Goal: Task Accomplishment & Management: Manage account settings

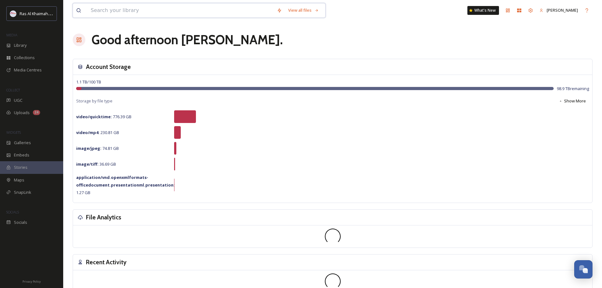
click at [131, 11] on input at bounding box center [181, 10] width 186 height 14
type input "[MEDICAL_DATA] beach"
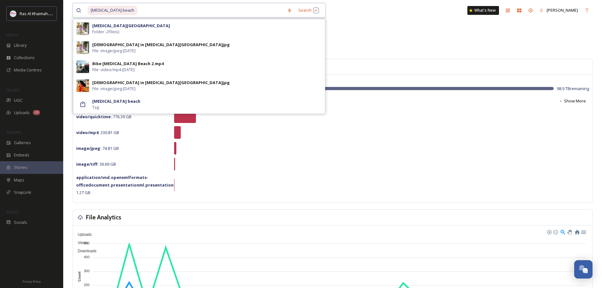
click at [138, 13] on input at bounding box center [211, 10] width 146 height 14
click at [89, 25] on img at bounding box center [82, 28] width 13 height 13
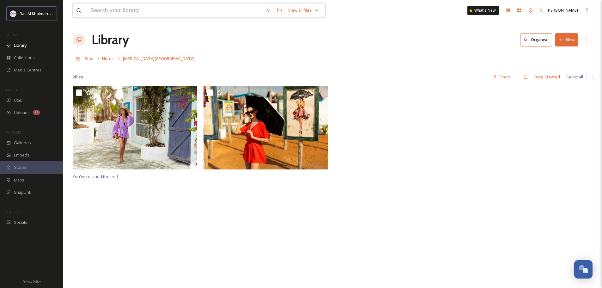
click at [126, 10] on input at bounding box center [175, 10] width 175 height 14
click at [130, 60] on span "[MEDICAL_DATA][GEOGRAPHIC_DATA]" at bounding box center [159, 59] width 72 height 6
click at [103, 61] on span "Hotels" at bounding box center [108, 59] width 13 height 6
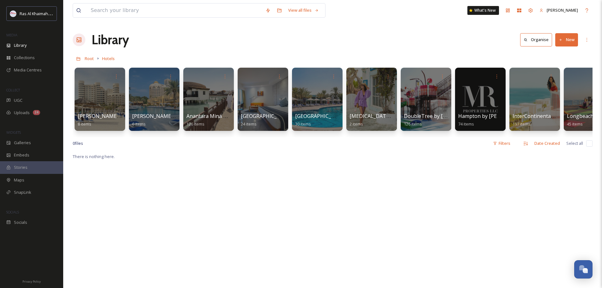
click at [357, 103] on div at bounding box center [371, 99] width 51 height 63
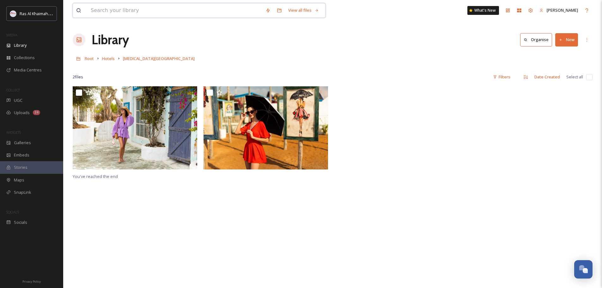
click at [97, 7] on input at bounding box center [175, 10] width 175 height 14
type input "ban beach"
click at [98, 8] on span "ban beach" at bounding box center [101, 10] width 26 height 9
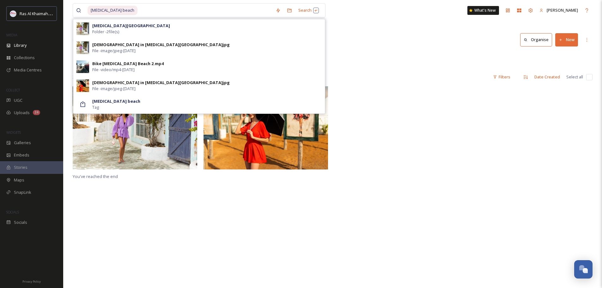
click at [108, 102] on strong "banan beach" at bounding box center [116, 101] width 48 height 6
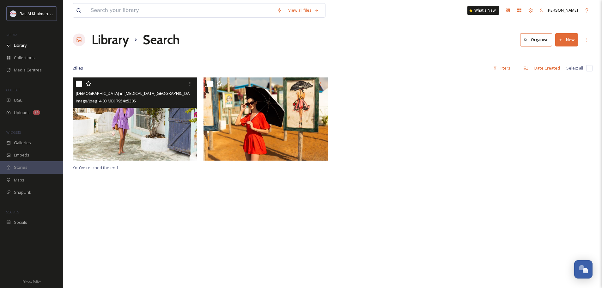
click at [76, 83] on div "Lady in Banan beach.jpg image/jpeg | 4.03 MB | 7954 x 5305" at bounding box center [135, 92] width 124 height 30
click at [80, 82] on input "checkbox" at bounding box center [79, 84] width 6 height 6
checkbox input "true"
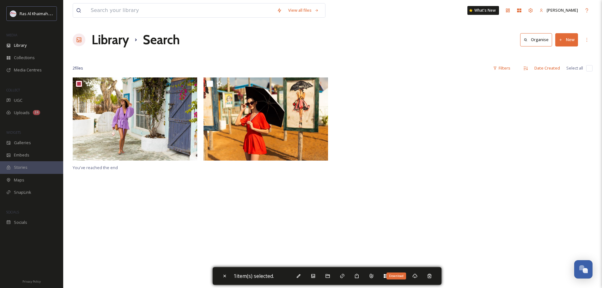
click at [417, 278] on icon at bounding box center [414, 275] width 5 height 5
click at [130, 10] on input at bounding box center [181, 10] width 186 height 14
type input "bgec"
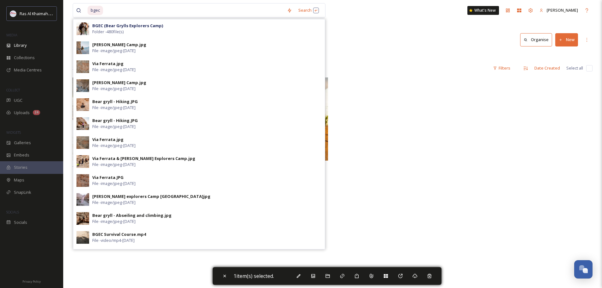
click at [124, 28] on strong "BGEC (Bear Grylls Explorers Camp)" at bounding box center [127, 26] width 71 height 6
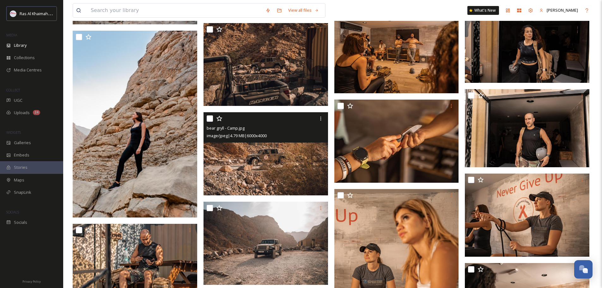
scroll to position [4984, 0]
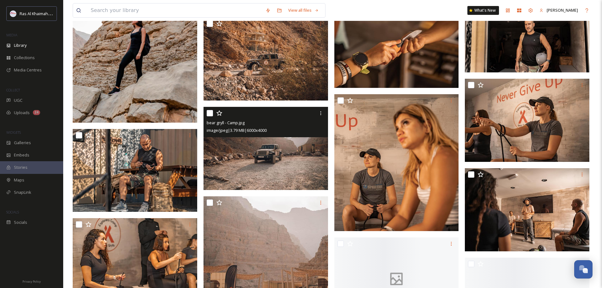
click at [279, 153] on img at bounding box center [265, 148] width 124 height 83
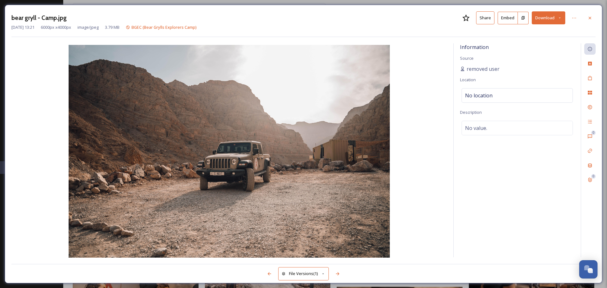
click at [548, 22] on button "Download" at bounding box center [547, 17] width 33 height 13
click at [541, 32] on span "Download Original (6000 x 4000)" at bounding box center [532, 32] width 60 height 6
click at [588, 19] on icon at bounding box center [589, 17] width 3 height 3
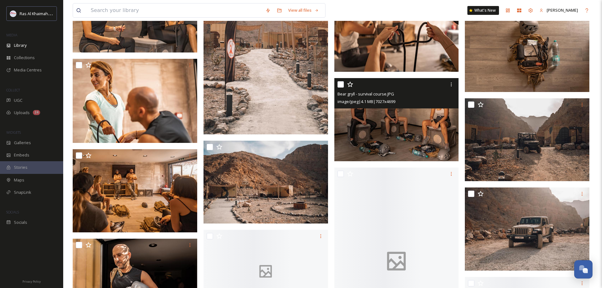
scroll to position [5269, 0]
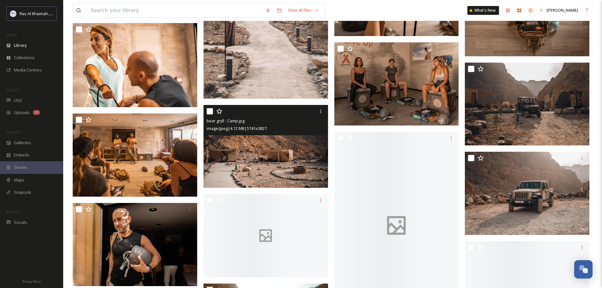
click at [247, 130] on span "image/jpeg | 4.12 MB | 5741 x 3827" at bounding box center [237, 128] width 60 height 6
click at [262, 161] on img at bounding box center [265, 146] width 124 height 83
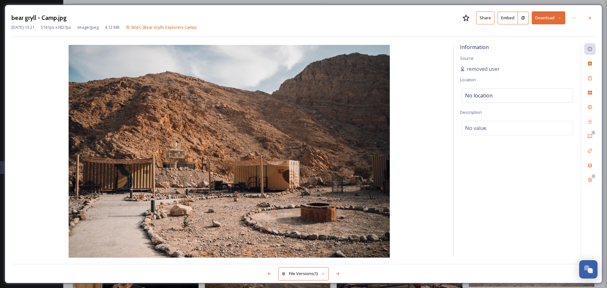
click at [548, 12] on button "Download" at bounding box center [547, 17] width 33 height 13
click at [549, 22] on button "Download" at bounding box center [547, 17] width 33 height 13
click at [549, 32] on span "Download Original (5741 x 3827)" at bounding box center [532, 32] width 60 height 6
click at [591, 18] on icon at bounding box center [589, 17] width 5 height 5
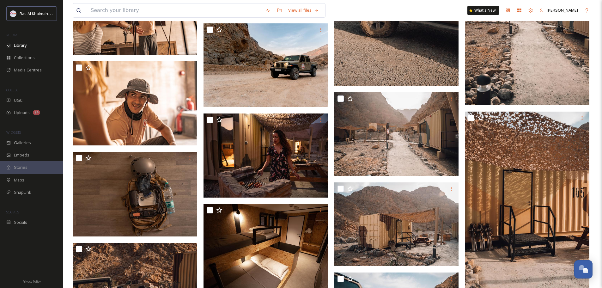
scroll to position [5932, 0]
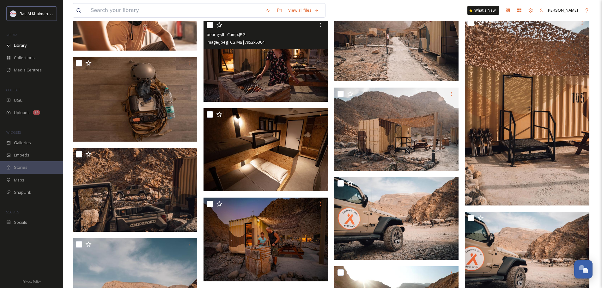
click at [279, 82] on img at bounding box center [265, 60] width 124 height 83
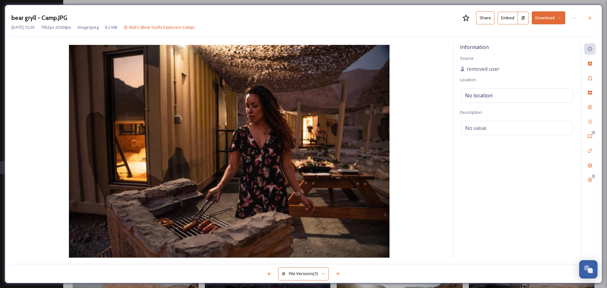
click at [446, 158] on img at bounding box center [228, 152] width 435 height 214
click at [554, 22] on button "Download" at bounding box center [547, 17] width 33 height 13
click at [547, 39] on div "Download Large (2000 x 1334)" at bounding box center [532, 45] width 66 height 12
click at [593, 19] on div at bounding box center [589, 17] width 11 height 11
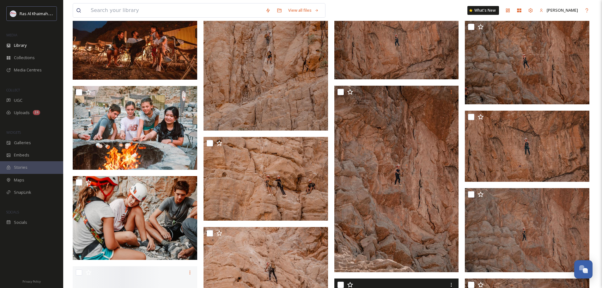
scroll to position [7544, 0]
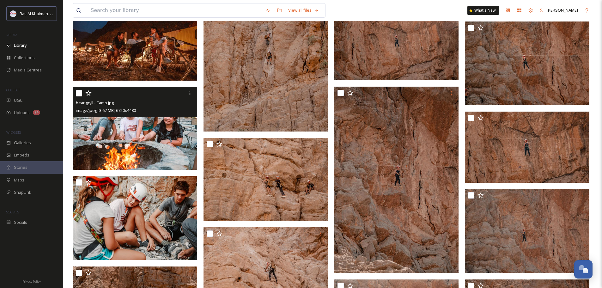
click at [168, 130] on img at bounding box center [135, 128] width 124 height 83
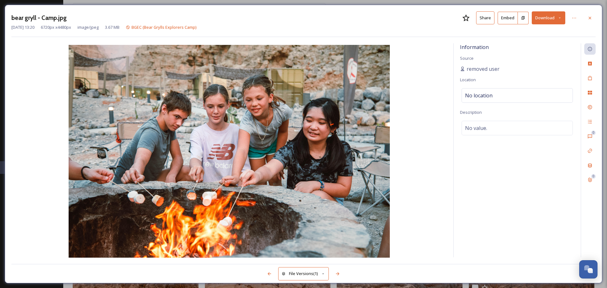
click at [587, 19] on div at bounding box center [589, 17] width 11 height 11
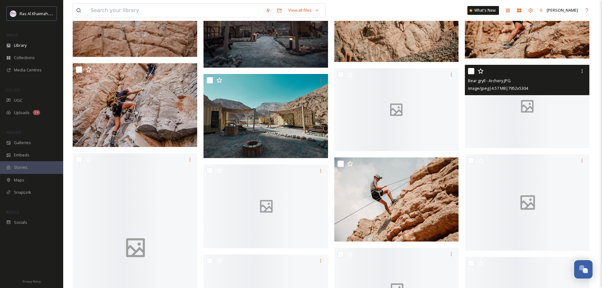
scroll to position [10103, 0]
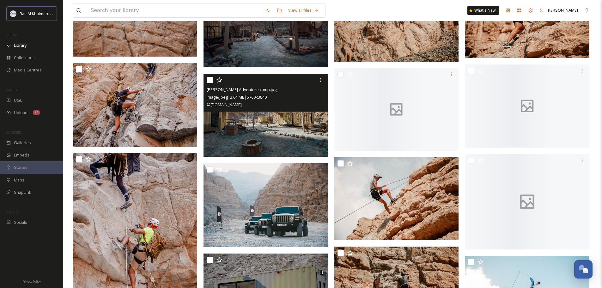
click at [321, 82] on icon at bounding box center [320, 79] width 5 height 5
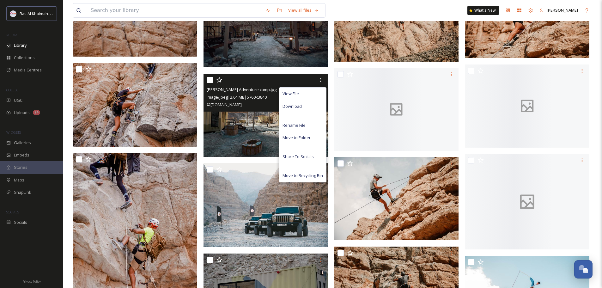
click at [305, 107] on div "Download" at bounding box center [302, 106] width 47 height 12
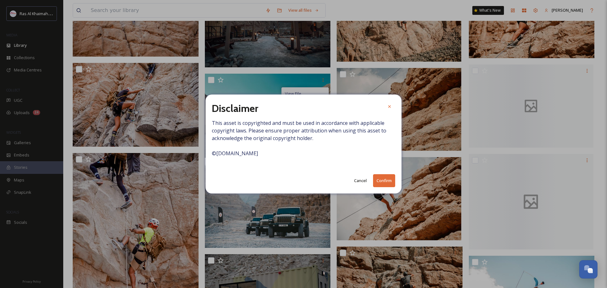
click at [391, 107] on icon at bounding box center [389, 106] width 5 height 5
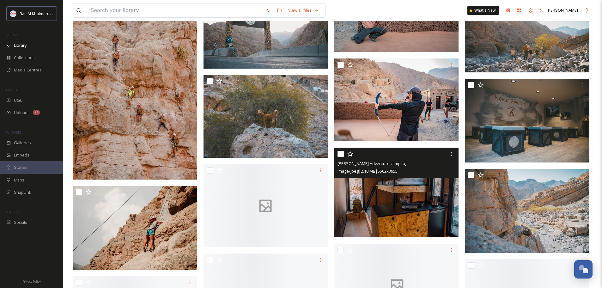
scroll to position [10608, 0]
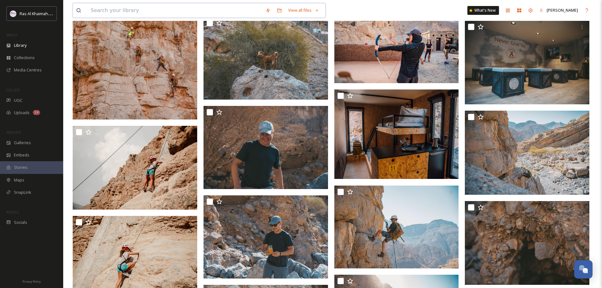
click at [93, 11] on input at bounding box center [175, 10] width 175 height 14
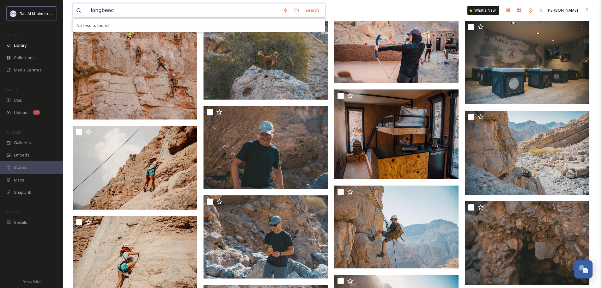
type input "longbeach"
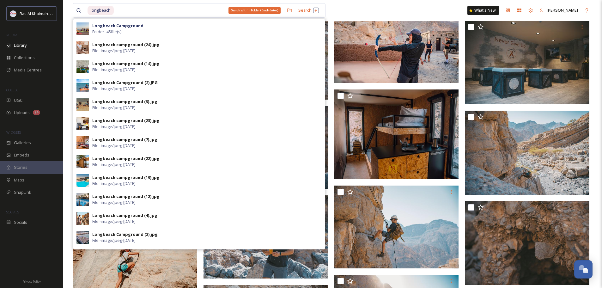
click at [290, 11] on icon at bounding box center [289, 10] width 5 height 5
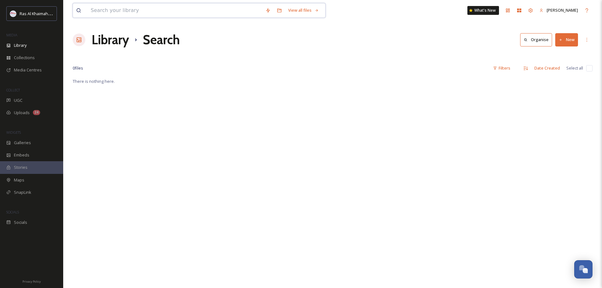
click at [121, 12] on input at bounding box center [175, 10] width 175 height 14
click at [107, 11] on input "longbeaach" at bounding box center [184, 10] width 192 height 14
click at [108, 10] on input "longbaach" at bounding box center [184, 10] width 192 height 14
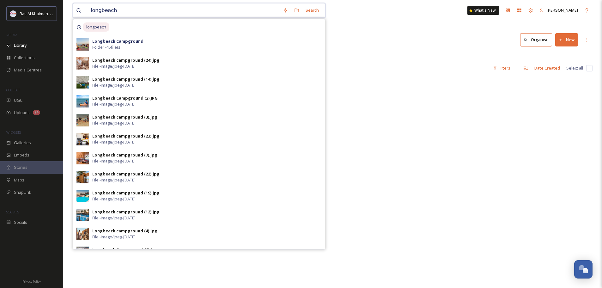
type input "longbeach"
click at [127, 44] on strong "Longbeach Campground" at bounding box center [117, 41] width 51 height 6
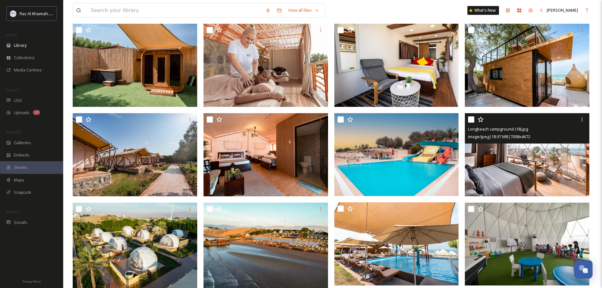
scroll to position [63, 0]
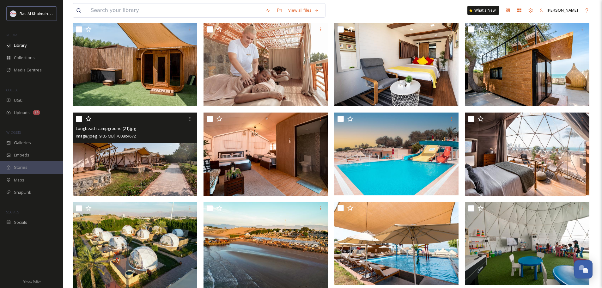
click at [81, 121] on input "checkbox" at bounding box center [79, 119] width 6 height 6
checkbox input "true"
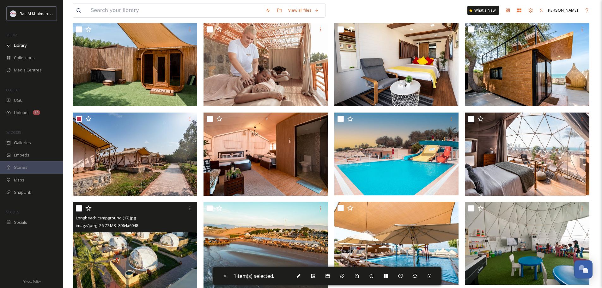
click at [77, 207] on input "checkbox" at bounding box center [79, 208] width 6 height 6
checkbox input "true"
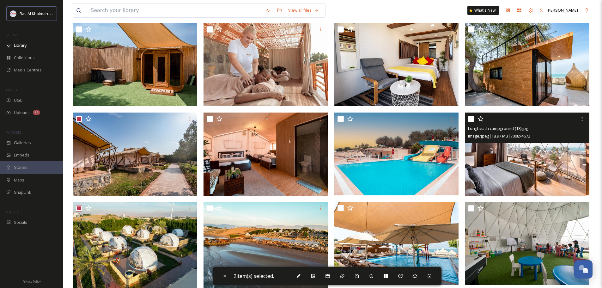
click at [470, 121] on input "checkbox" at bounding box center [471, 119] width 6 height 6
checkbox input "true"
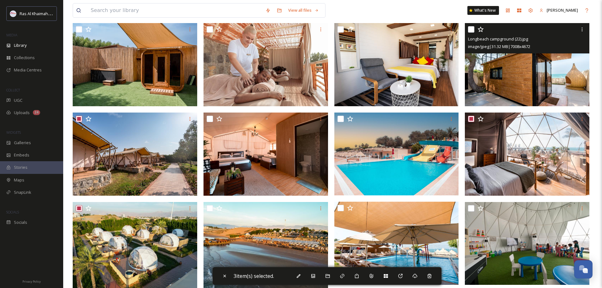
click at [470, 29] on input "checkbox" at bounding box center [471, 29] width 6 height 6
checkbox input "true"
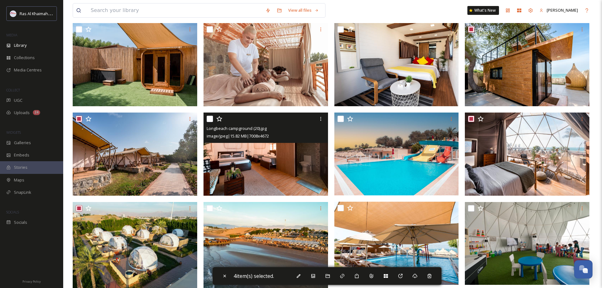
click at [210, 120] on input "checkbox" at bounding box center [210, 119] width 6 height 6
checkbox input "true"
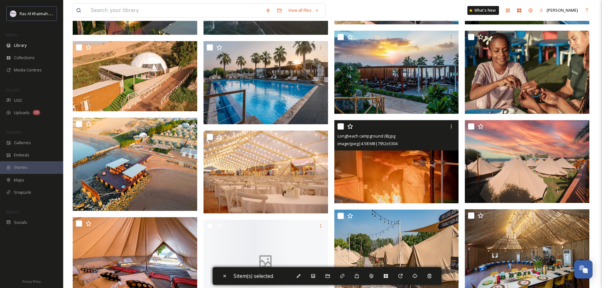
scroll to position [348, 0]
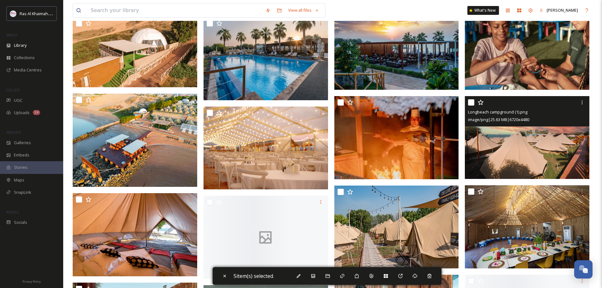
click at [471, 101] on input "checkbox" at bounding box center [471, 102] width 6 height 6
checkbox input "true"
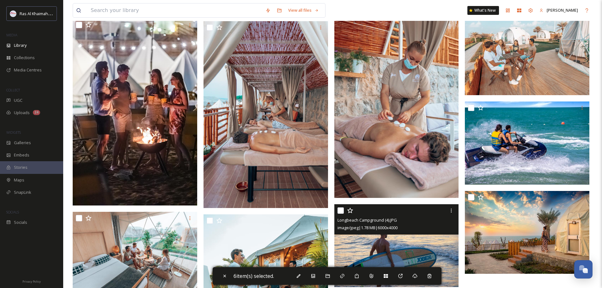
scroll to position [727, 0]
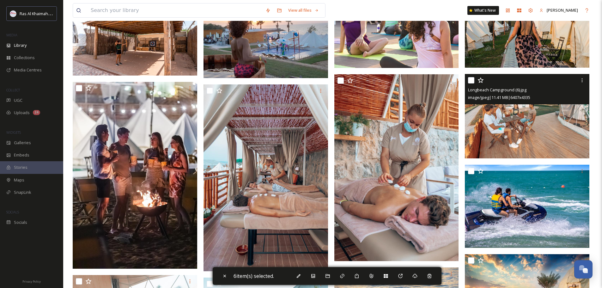
click at [473, 78] on input "checkbox" at bounding box center [471, 80] width 6 height 6
checkbox input "true"
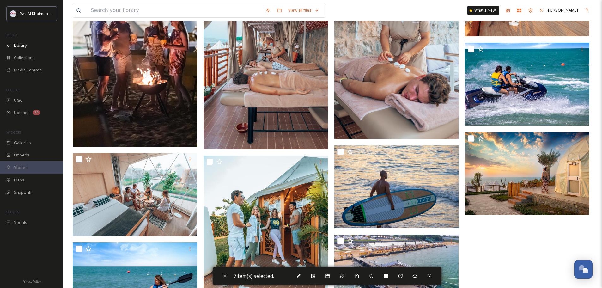
scroll to position [853, 0]
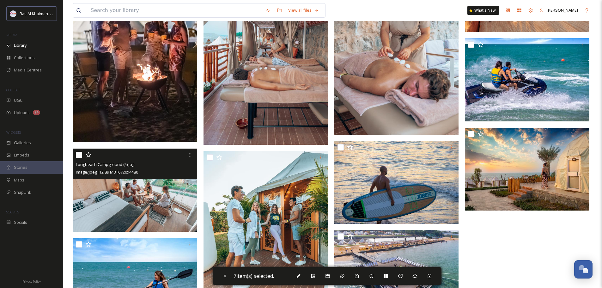
click at [80, 156] on input "checkbox" at bounding box center [79, 155] width 6 height 6
checkbox input "true"
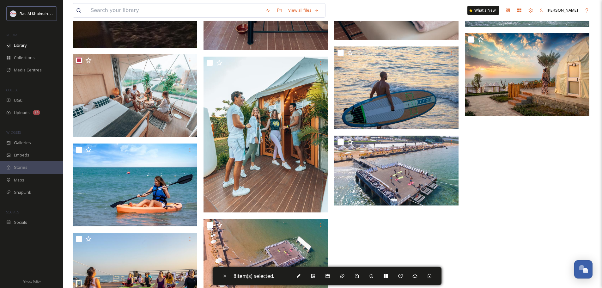
scroll to position [948, 0]
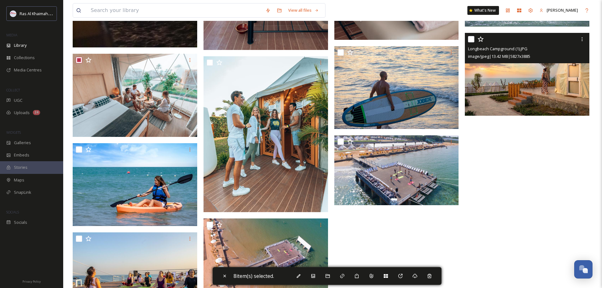
click at [470, 39] on input "checkbox" at bounding box center [471, 39] width 6 height 6
checkbox input "true"
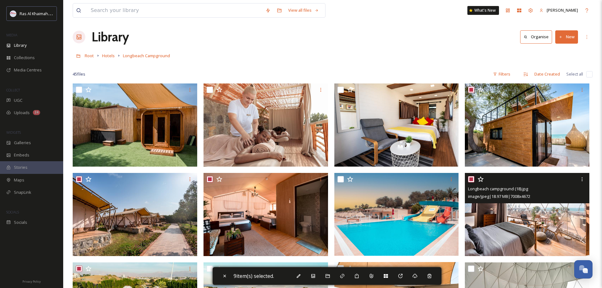
scroll to position [0, 0]
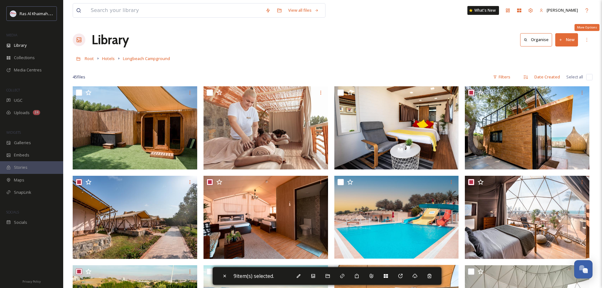
click at [588, 39] on icon at bounding box center [586, 39] width 5 height 5
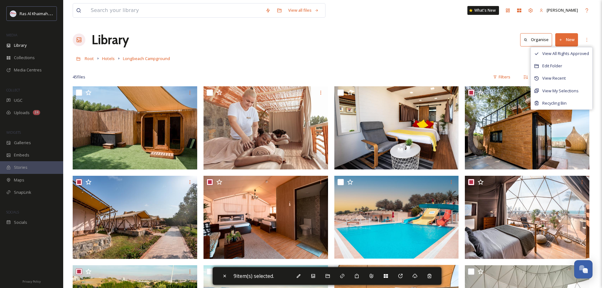
click at [500, 53] on div "Root Hotels Longbeach Campground" at bounding box center [333, 58] width 520 height 12
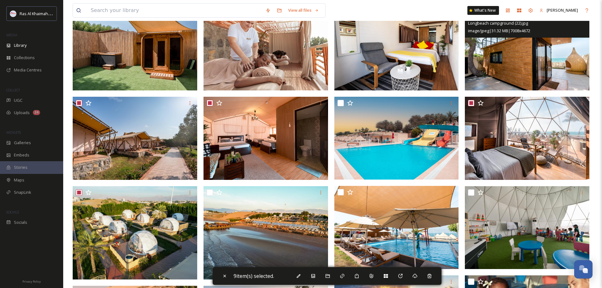
scroll to position [158, 0]
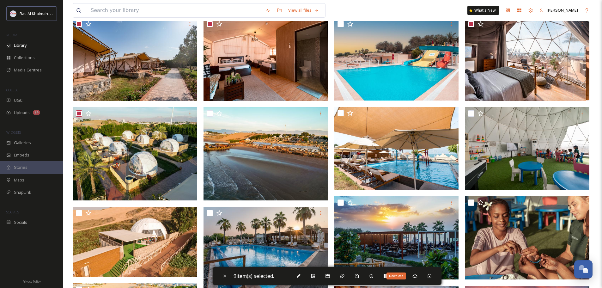
click at [417, 276] on icon at bounding box center [414, 275] width 5 height 5
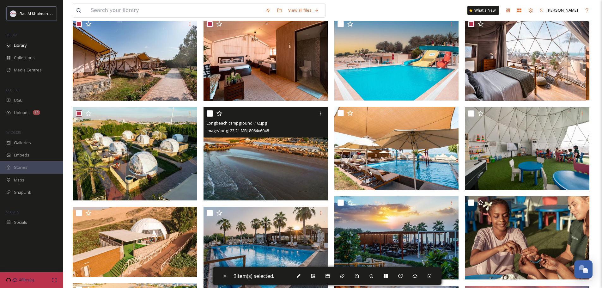
click at [267, 164] on img at bounding box center [265, 154] width 124 height 94
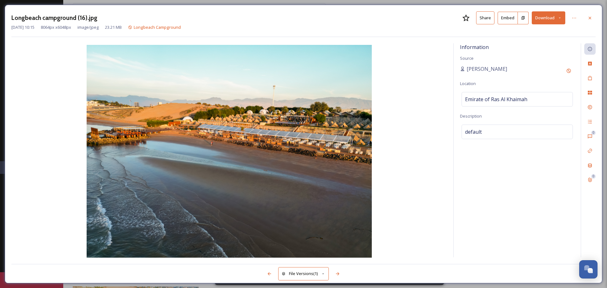
click at [591, 19] on icon at bounding box center [589, 17] width 5 height 5
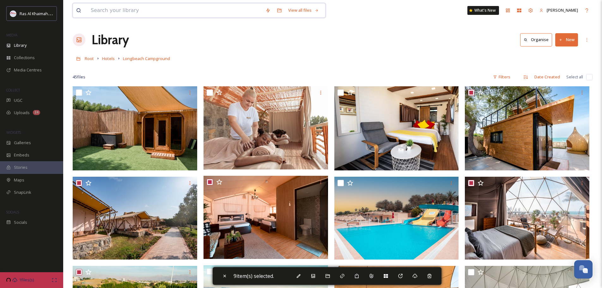
click at [100, 11] on input at bounding box center [175, 10] width 175 height 14
type input "desrt camp"
click at [94, 9] on span "desrt camp" at bounding box center [101, 10] width 27 height 9
click at [97, 9] on span "desrt camp" at bounding box center [101, 10] width 27 height 9
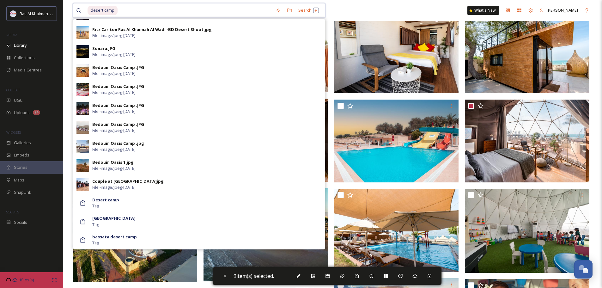
scroll to position [95, 0]
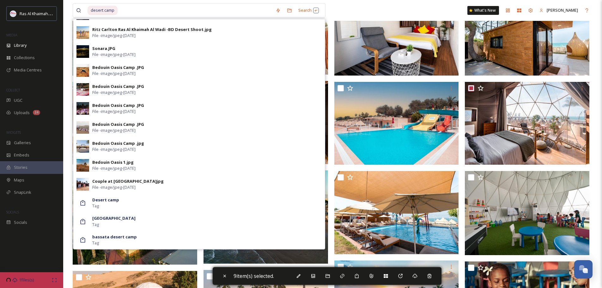
click at [108, 200] on strong "Desert camp" at bounding box center [105, 200] width 27 height 6
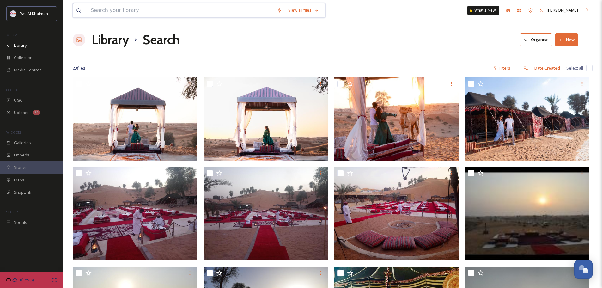
click at [105, 11] on input at bounding box center [181, 10] width 186 height 14
type input "bedouin"
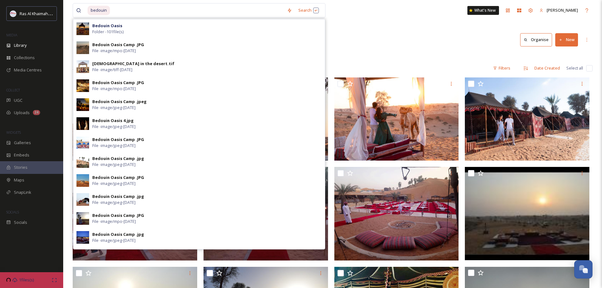
click at [112, 29] on span "Folder - 101 file(s)" at bounding box center [107, 32] width 31 height 6
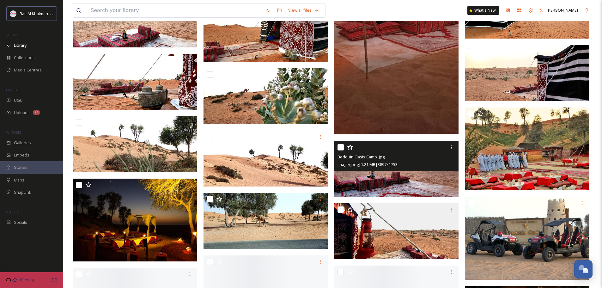
scroll to position [600, 0]
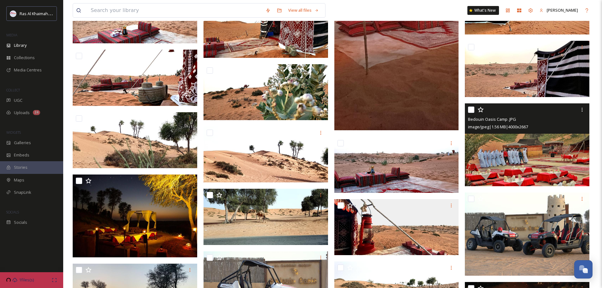
click at [541, 144] on img at bounding box center [527, 144] width 124 height 83
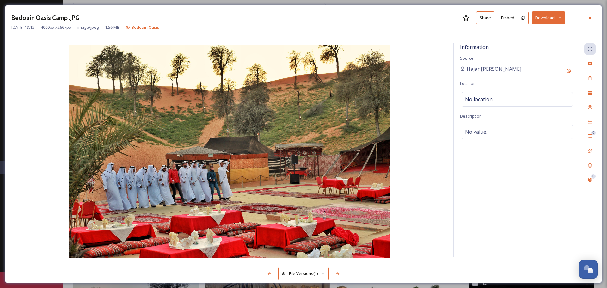
click at [543, 16] on button "Download" at bounding box center [547, 17] width 33 height 13
click at [521, 31] on span "Download Original (4000 x 2667)" at bounding box center [532, 32] width 60 height 6
click at [588, 20] on icon at bounding box center [589, 17] width 5 height 5
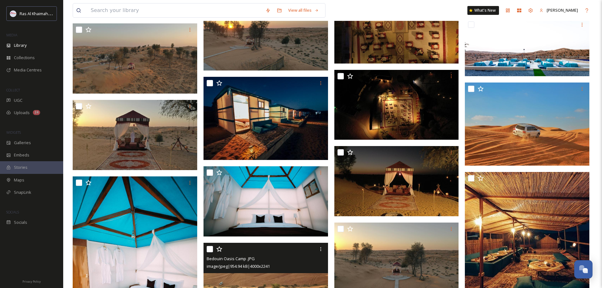
scroll to position [1239, 0]
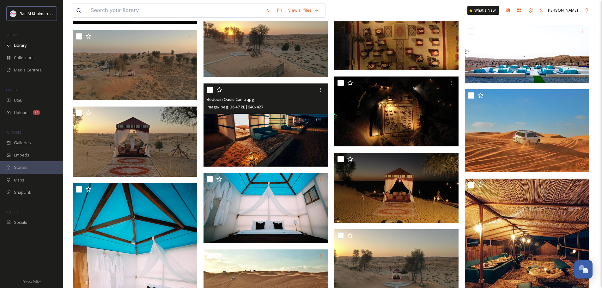
click at [275, 133] on img at bounding box center [265, 124] width 124 height 83
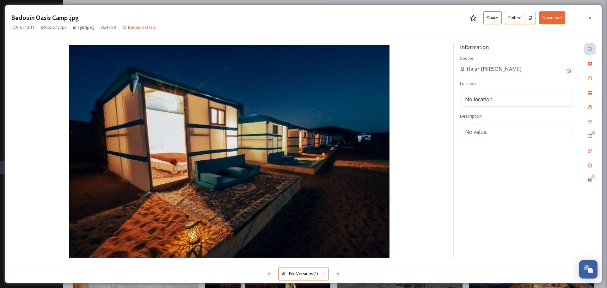
click at [589, 19] on icon at bounding box center [589, 17] width 3 height 3
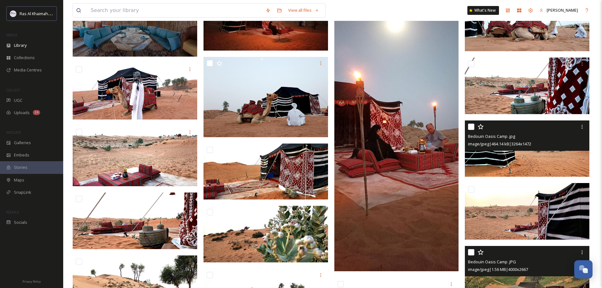
scroll to position [512, 0]
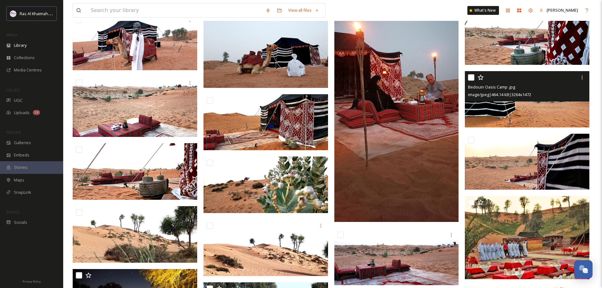
click at [507, 113] on img at bounding box center [527, 99] width 124 height 56
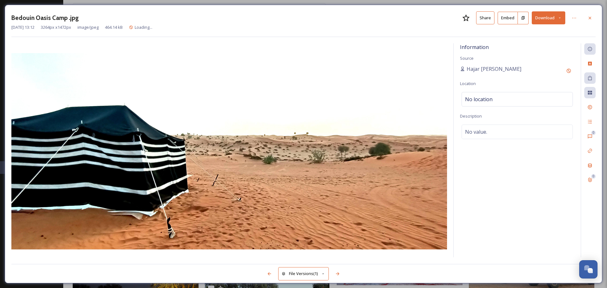
click at [589, 17] on icon at bounding box center [589, 17] width 3 height 3
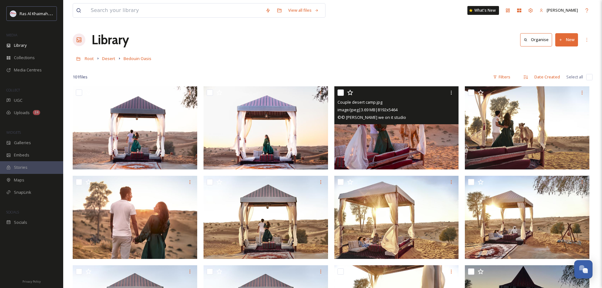
click at [393, 137] on img at bounding box center [396, 127] width 124 height 83
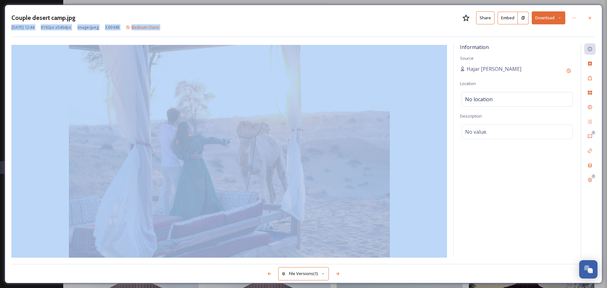
drag, startPoint x: 591, startPoint y: 19, endPoint x: 427, endPoint y: 138, distance: 203.0
click at [403, 123] on div "Couple desert camp.jpg Share Embed Download Jul 16 2024 12:44 8192 px x 5464 px…" at bounding box center [303, 144] width 597 height 278
click at [551, 18] on button "Download" at bounding box center [547, 17] width 33 height 13
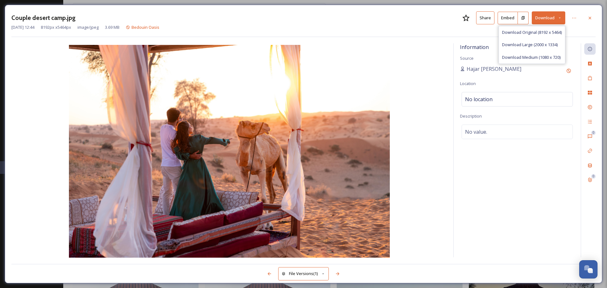
click at [541, 41] on div "Download Large (2000 x 1334)" at bounding box center [532, 45] width 66 height 12
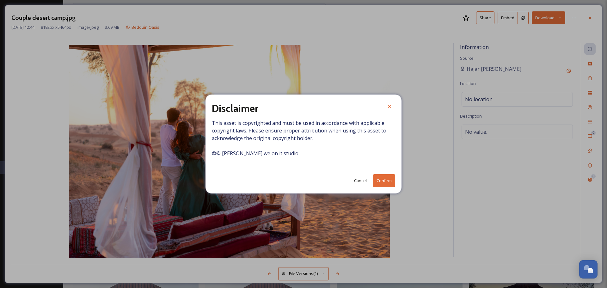
click at [384, 179] on button "Confirm" at bounding box center [384, 180] width 22 height 13
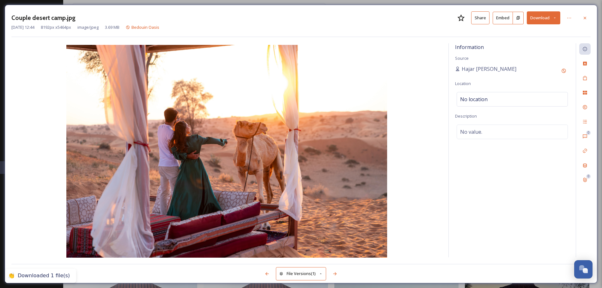
click at [585, 17] on icon at bounding box center [584, 17] width 5 height 5
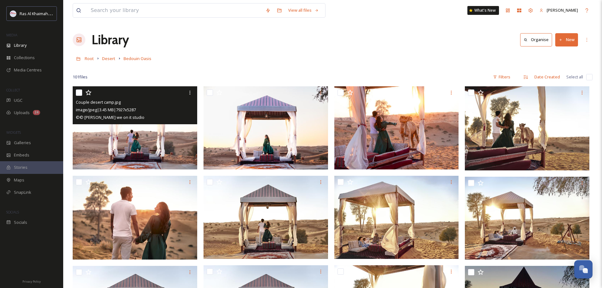
click at [141, 136] on img at bounding box center [135, 127] width 124 height 83
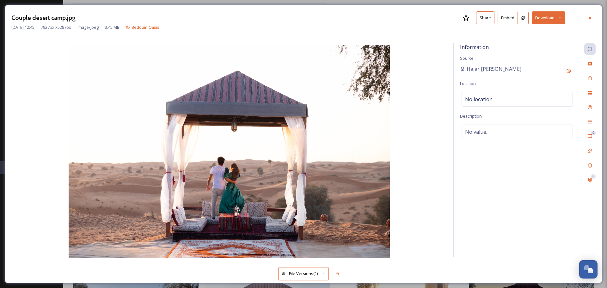
click at [588, 19] on icon at bounding box center [589, 17] width 5 height 5
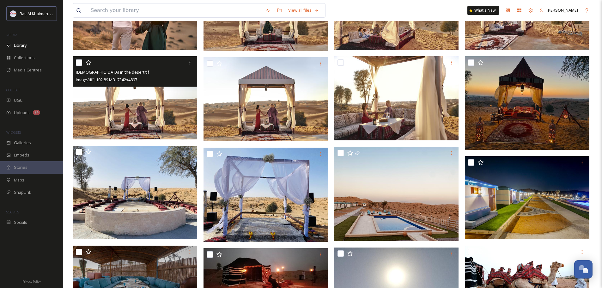
scroll to position [32, 0]
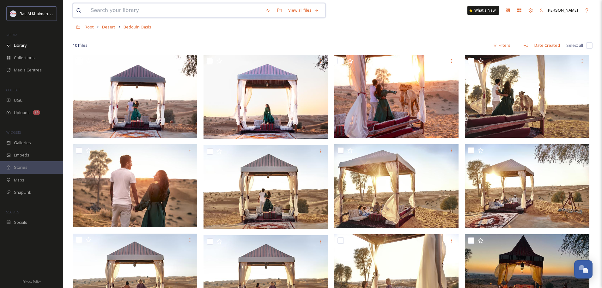
click at [106, 9] on input at bounding box center [175, 10] width 175 height 14
type input "bassata"
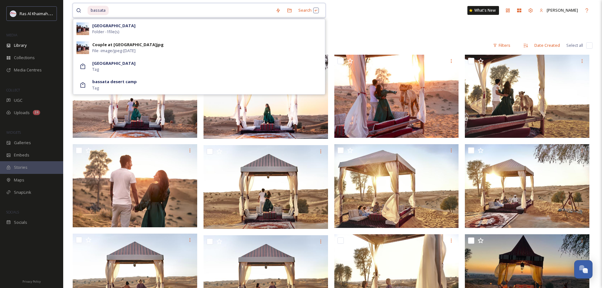
click at [104, 11] on span "bassata" at bounding box center [98, 10] width 21 height 9
click at [109, 27] on strong "Bassata Village" at bounding box center [113, 26] width 43 height 6
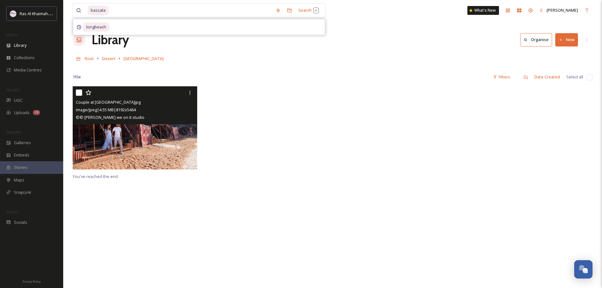
click at [132, 148] on img at bounding box center [135, 127] width 124 height 83
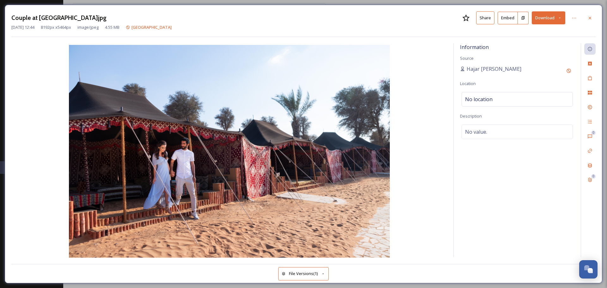
click at [556, 17] on button "Download" at bounding box center [547, 17] width 33 height 13
click at [543, 44] on span "Download Large (2000 x 1334)" at bounding box center [530, 45] width 56 height 6
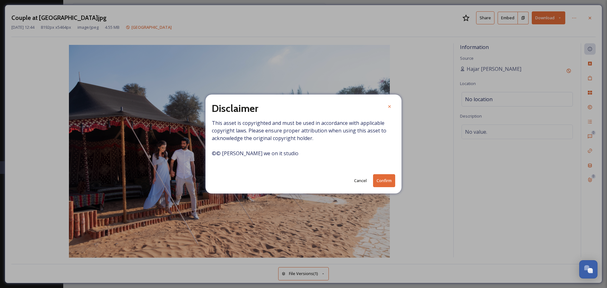
click at [387, 176] on button "Confirm" at bounding box center [384, 180] width 22 height 13
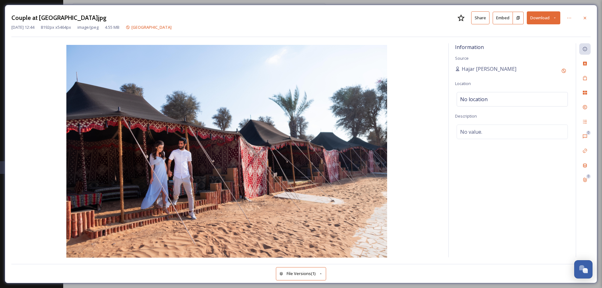
click at [588, 16] on div at bounding box center [584, 17] width 11 height 11
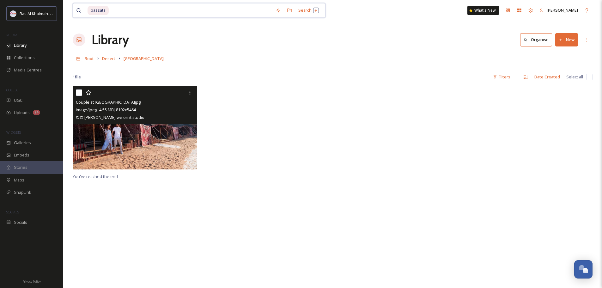
drag, startPoint x: 115, startPoint y: 15, endPoint x: 72, endPoint y: 5, distance: 44.7
click at [72, 5] on div "bassata Search What's New Gehan Sidky Library Organise New Root Desert Bassata …" at bounding box center [332, 187] width 539 height 374
type input "b"
type input "dunes"
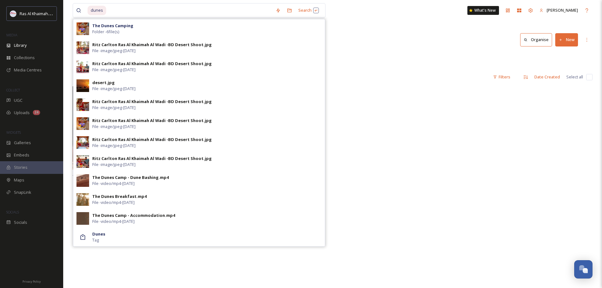
click at [125, 24] on strong "The Dunes Camping" at bounding box center [112, 26] width 41 height 6
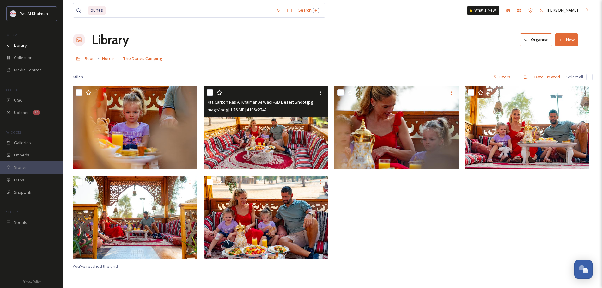
click at [260, 142] on img at bounding box center [265, 127] width 124 height 83
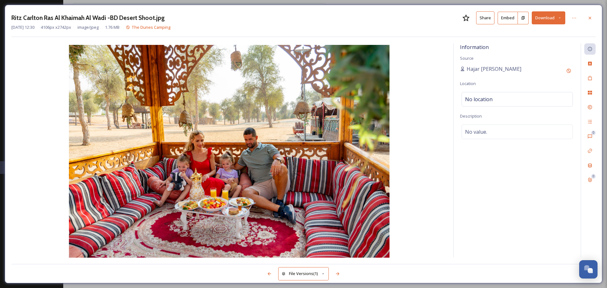
click at [551, 19] on button "Download" at bounding box center [547, 17] width 33 height 13
click at [529, 45] on span "Download Large (2000 x 1336)" at bounding box center [530, 45] width 56 height 6
click at [588, 18] on icon at bounding box center [589, 17] width 5 height 5
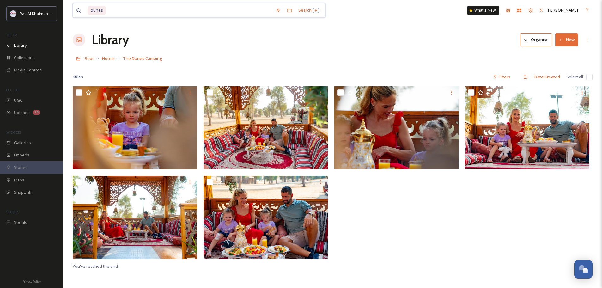
drag, startPoint x: 116, startPoint y: 11, endPoint x: 71, endPoint y: 9, distance: 45.2
click at [71, 9] on div "dunes Search What's New Gehan Sidky Library Organise New Root Hotels The Dunes …" at bounding box center [332, 187] width 539 height 374
type input "d"
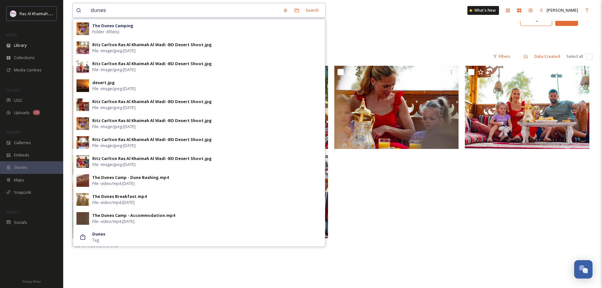
scroll to position [32, 0]
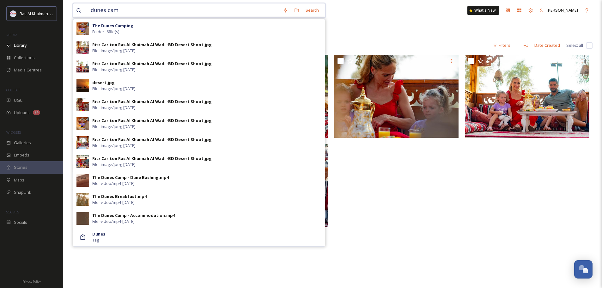
type input "dunes camp"
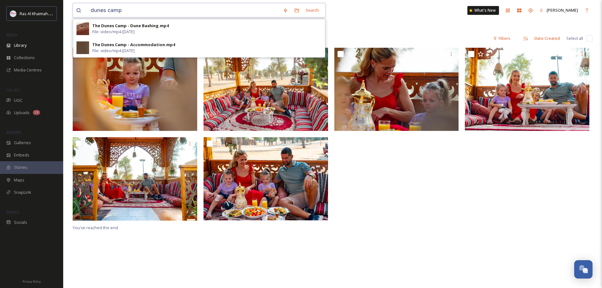
drag, startPoint x: 128, startPoint y: 9, endPoint x: 74, endPoint y: 9, distance: 54.3
click at [74, 9] on div "dunes camp Search The Dunes Camp - Dune Bashing.mp4 File - video/mp4 - Nov 27 2…" at bounding box center [199, 10] width 253 height 15
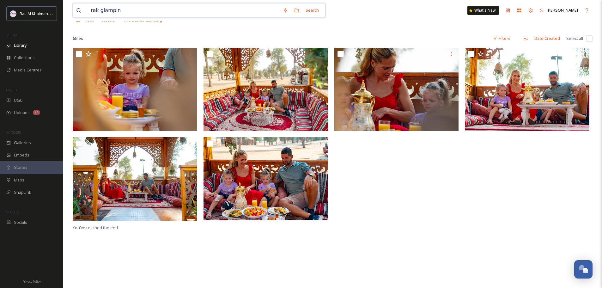
type input "rak glamping"
click at [112, 9] on span "rak glamping" at bounding box center [103, 10] width 30 height 9
click at [135, 10] on input at bounding box center [195, 10] width 154 height 14
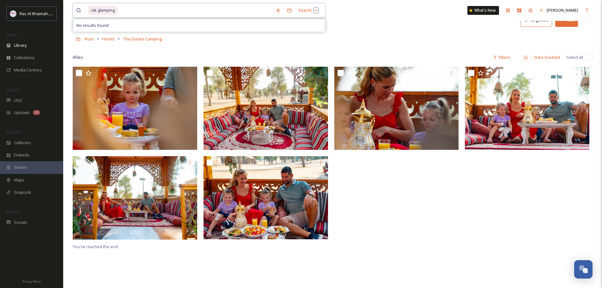
scroll to position [0, 0]
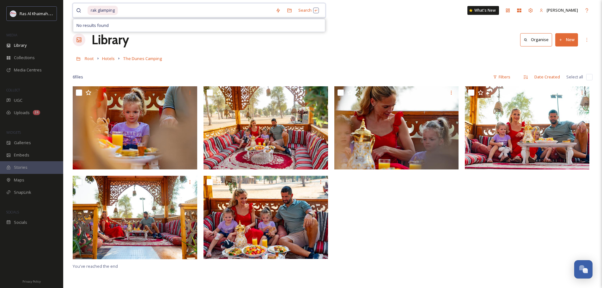
click at [123, 10] on input at bounding box center [195, 10] width 154 height 14
drag, startPoint x: 127, startPoint y: 11, endPoint x: 64, endPoint y: 9, distance: 62.9
click at [64, 9] on div "rak glamping Search No results found What's New Gehan Sidky Library Organise Ne…" at bounding box center [332, 187] width 539 height 374
drag, startPoint x: 121, startPoint y: 11, endPoint x: 106, endPoint y: 9, distance: 15.0
click at [107, 9] on div "rak glamping" at bounding box center [180, 10] width 185 height 14
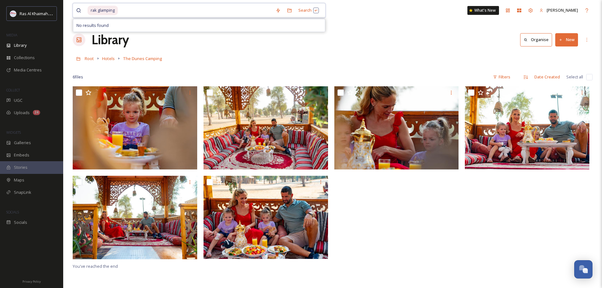
click at [116, 9] on span "rak glamping" at bounding box center [103, 10] width 30 height 9
click at [112, 10] on span "rak glamping" at bounding box center [103, 10] width 30 height 9
drag, startPoint x: 118, startPoint y: 9, endPoint x: 85, endPoint y: 4, distance: 32.5
click at [85, 4] on div "rak glamping" at bounding box center [174, 10] width 196 height 14
click at [21, 58] on span "Collections" at bounding box center [24, 58] width 21 height 6
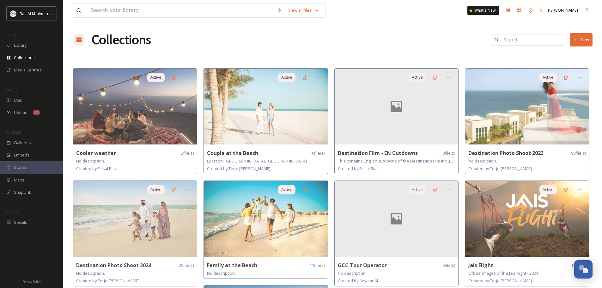
click at [29, 43] on div "Library" at bounding box center [31, 45] width 63 height 12
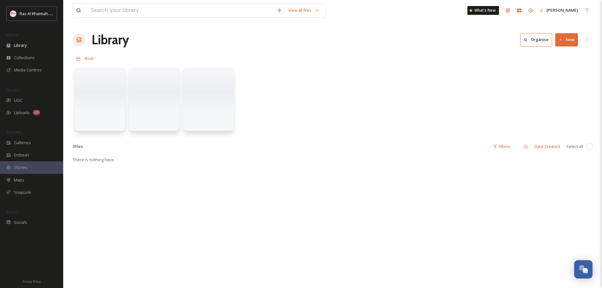
click at [565, 42] on button "New" at bounding box center [566, 39] width 23 height 13
click at [556, 76] on span "Folder" at bounding box center [559, 79] width 12 height 6
click at [563, 37] on button "New" at bounding box center [566, 39] width 23 height 13
click at [556, 77] on span "Folder" at bounding box center [559, 79] width 12 height 6
click at [286, 138] on div "View all files What's New Gehan Sidky Library Organise New Root Your Selections…" at bounding box center [332, 222] width 539 height 444
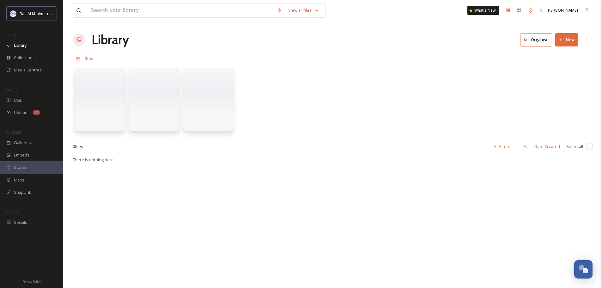
drag, startPoint x: 101, startPoint y: 96, endPoint x: 297, endPoint y: 105, distance: 195.5
click at [297, 105] on div at bounding box center [333, 100] width 520 height 73
click at [270, 121] on div at bounding box center [333, 100] width 520 height 73
drag, startPoint x: 87, startPoint y: 146, endPoint x: 101, endPoint y: 173, distance: 30.0
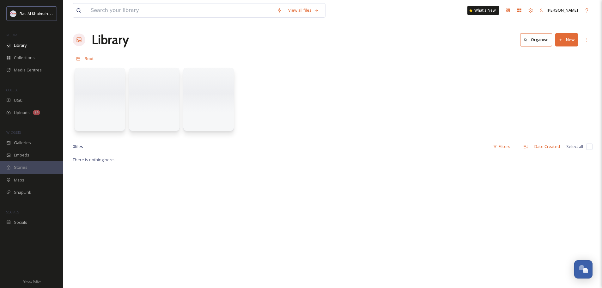
click at [92, 155] on div "View all files What's New Gehan Sidky Library Organise New Root Your Selections…" at bounding box center [332, 222] width 539 height 444
drag, startPoint x: 101, startPoint y: 173, endPoint x: 120, endPoint y: 173, distance: 19.3
click at [563, 40] on button "New" at bounding box center [566, 39] width 23 height 13
click at [589, 41] on icon at bounding box center [586, 39] width 5 height 5
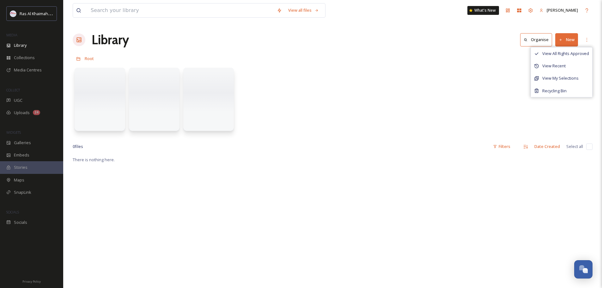
click at [568, 42] on button "New" at bounding box center [566, 39] width 23 height 13
click at [550, 76] on div "Folder" at bounding box center [560, 79] width 36 height 12
click at [22, 145] on span "Galleries" at bounding box center [22, 143] width 17 height 6
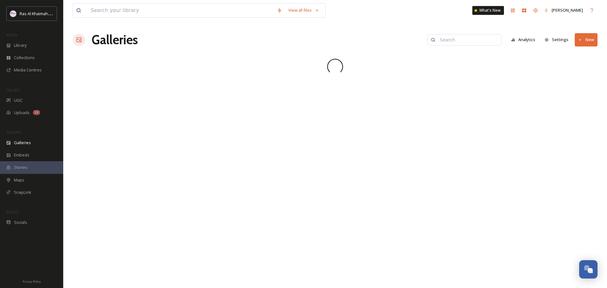
click at [27, 45] on div "Library" at bounding box center [31, 45] width 63 height 12
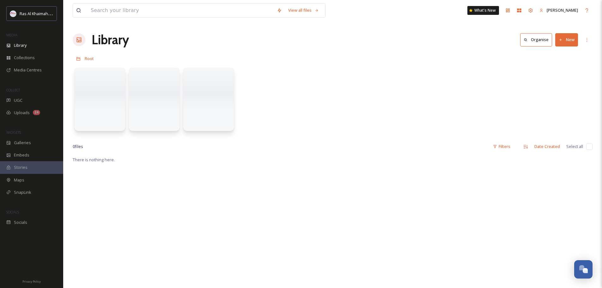
click at [11, 43] on div "Library" at bounding box center [31, 45] width 63 height 12
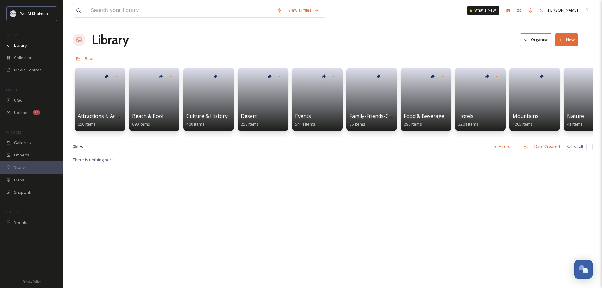
click at [565, 39] on button "New" at bounding box center [566, 39] width 23 height 13
click at [554, 82] on span "Folder" at bounding box center [559, 79] width 12 height 6
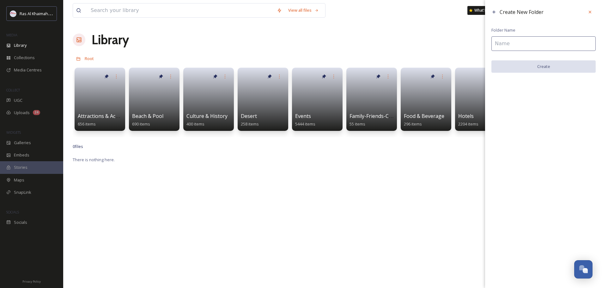
click at [502, 44] on input at bounding box center [543, 43] width 104 height 15
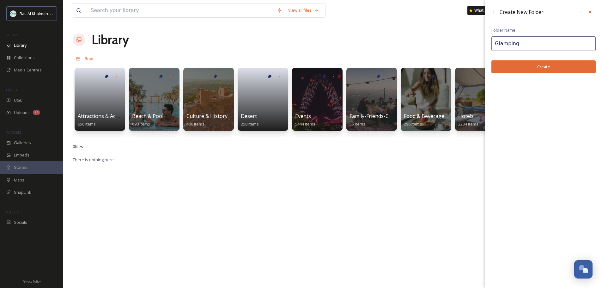
type input "Glamping"
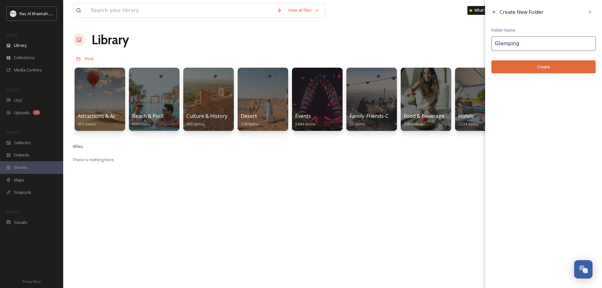
click at [540, 67] on button "Create" at bounding box center [543, 66] width 104 height 13
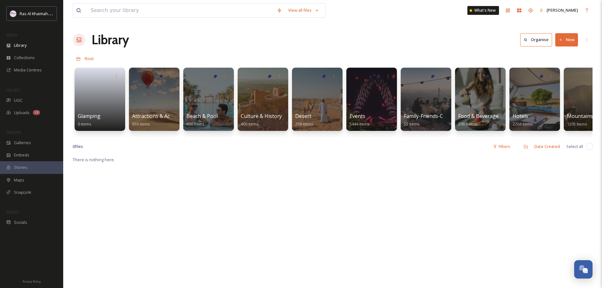
click at [95, 107] on link at bounding box center [100, 97] width 44 height 30
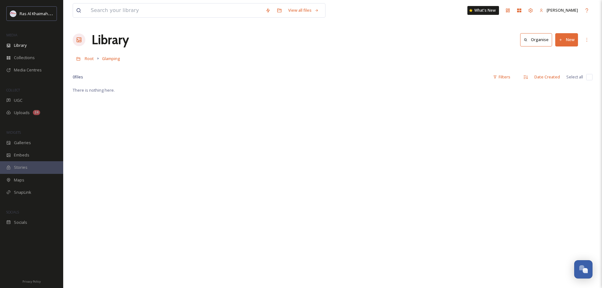
click at [558, 39] on button "New" at bounding box center [566, 39] width 23 height 13
click at [554, 81] on span "Folder" at bounding box center [559, 79] width 12 height 6
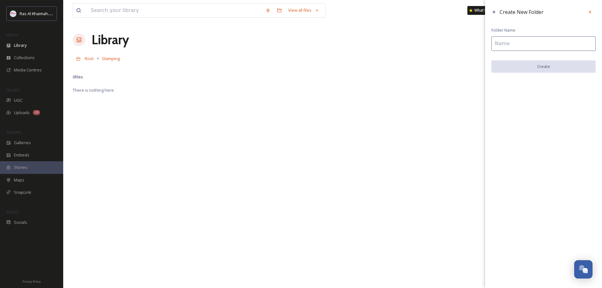
click at [504, 41] on input at bounding box center [543, 43] width 104 height 15
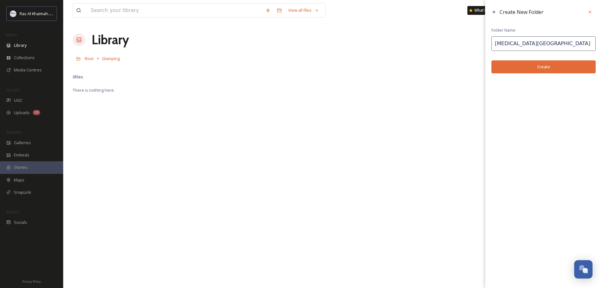
type input "[MEDICAL_DATA][GEOGRAPHIC_DATA]"
click at [535, 70] on button "Create" at bounding box center [543, 66] width 104 height 13
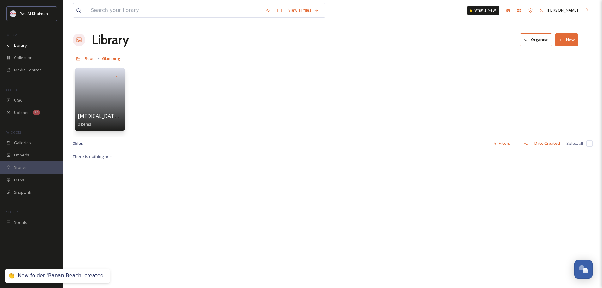
click at [108, 82] on link at bounding box center [100, 97] width 44 height 30
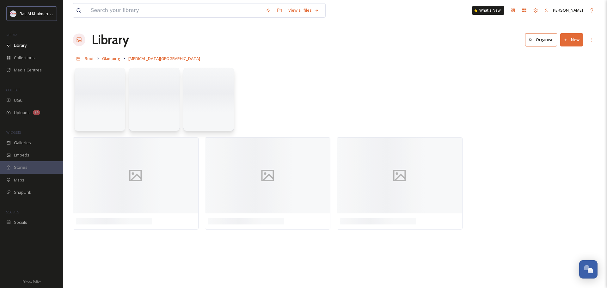
click at [579, 43] on button "New" at bounding box center [571, 39] width 23 height 13
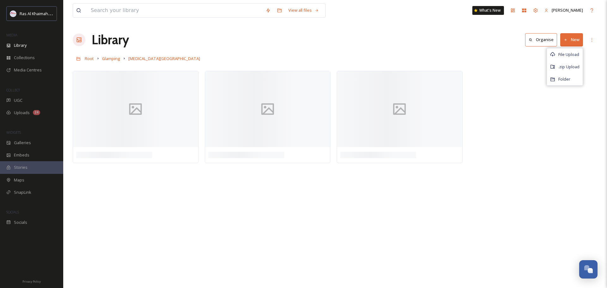
click at [569, 52] on span "File Upload" at bounding box center [568, 55] width 21 height 6
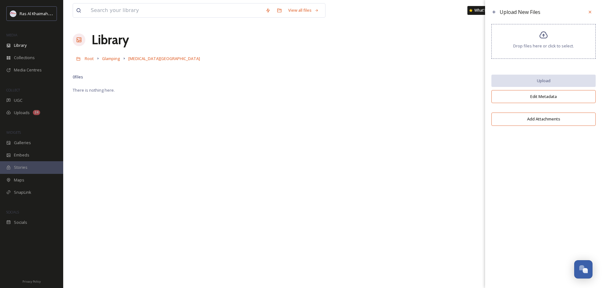
click at [541, 40] on div "Drop files here or click to select." at bounding box center [543, 41] width 104 height 35
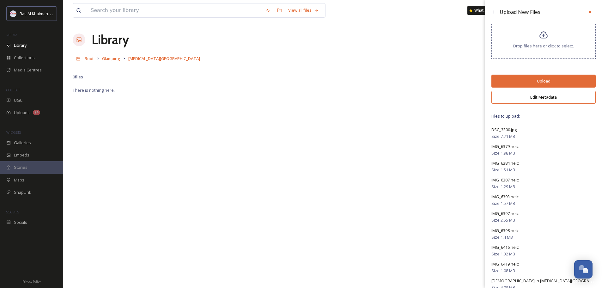
click at [540, 77] on button "Upload" at bounding box center [543, 81] width 104 height 13
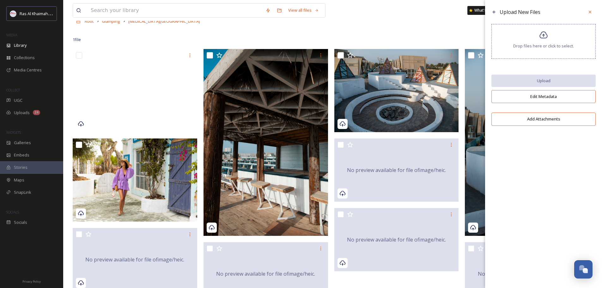
scroll to position [95, 0]
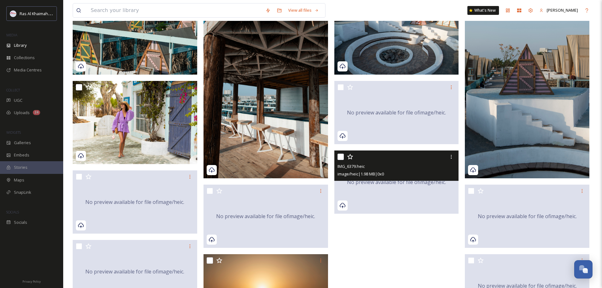
click at [385, 200] on div "No preview available for file of image/heic ." at bounding box center [396, 181] width 124 height 63
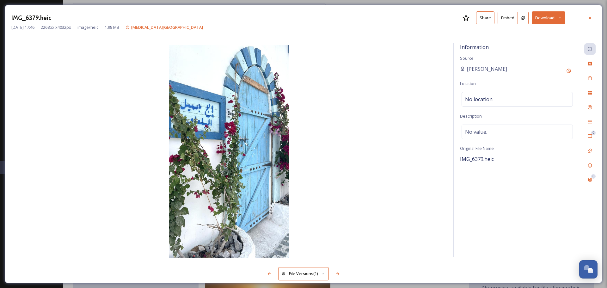
click at [590, 18] on icon at bounding box center [589, 17] width 3 height 3
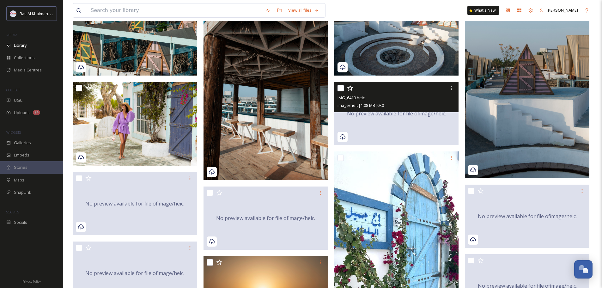
click at [409, 125] on div "No preview available for file of image/heic ." at bounding box center [396, 113] width 124 height 63
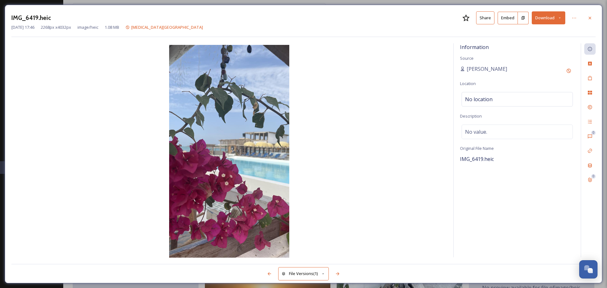
click at [589, 18] on icon at bounding box center [589, 17] width 5 height 5
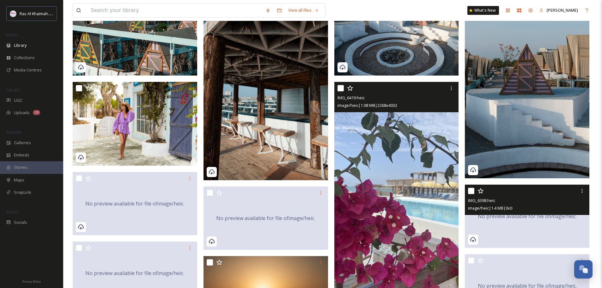
click at [523, 238] on div "No preview available for file of image/heic ." at bounding box center [527, 216] width 124 height 63
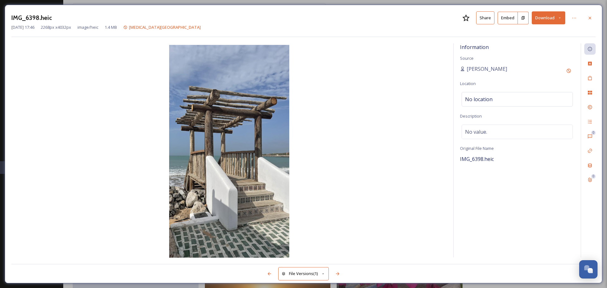
click at [592, 16] on icon at bounding box center [589, 17] width 5 height 5
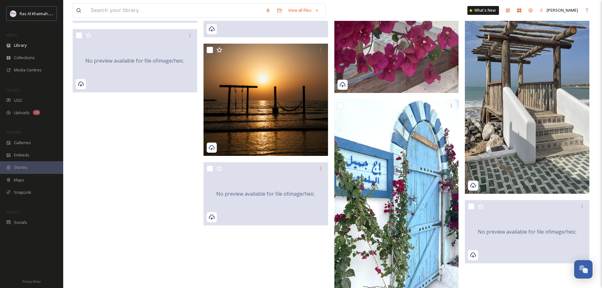
scroll to position [353, 0]
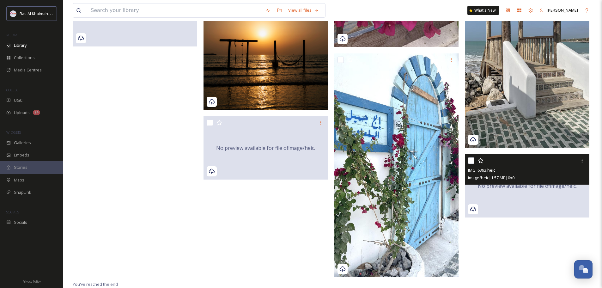
click at [499, 210] on div "No preview available for file of image/heic ." at bounding box center [527, 185] width 124 height 63
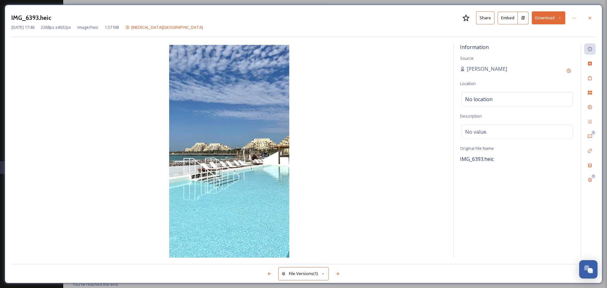
click at [590, 19] on icon at bounding box center [589, 17] width 5 height 5
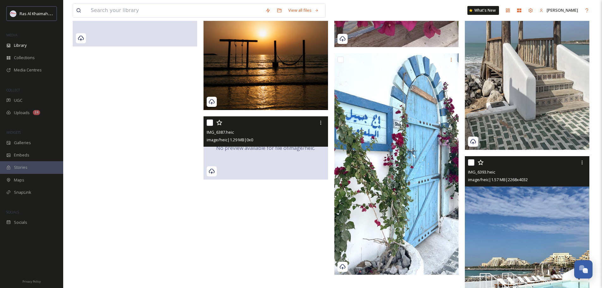
click at [257, 169] on div "No preview available for file of image/heic ." at bounding box center [265, 147] width 124 height 63
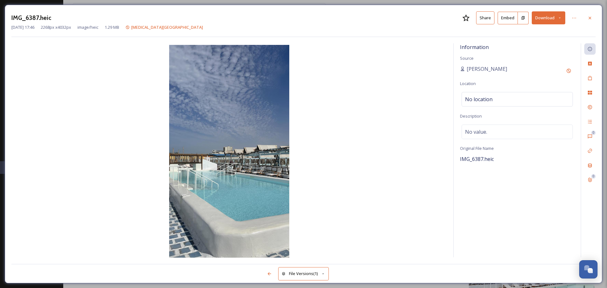
click at [590, 15] on div at bounding box center [589, 17] width 11 height 11
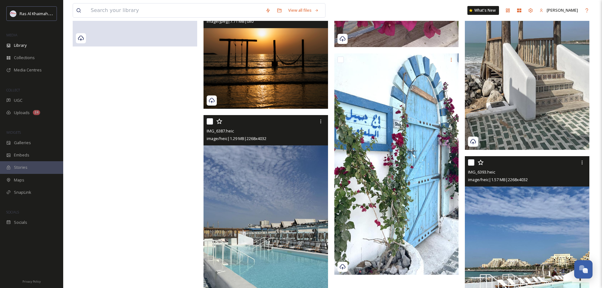
scroll to position [258, 0]
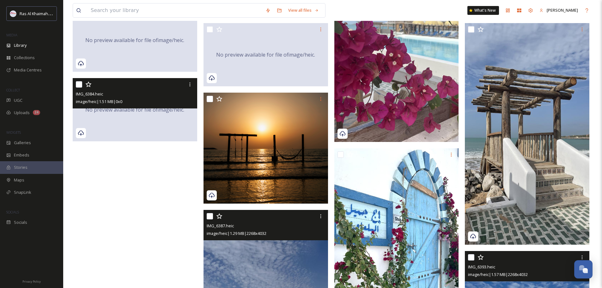
click at [125, 118] on div "No preview available for file of image/heic ." at bounding box center [135, 109] width 124 height 63
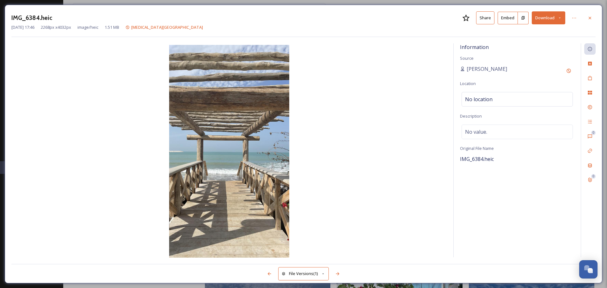
click at [592, 19] on div at bounding box center [589, 17] width 11 height 11
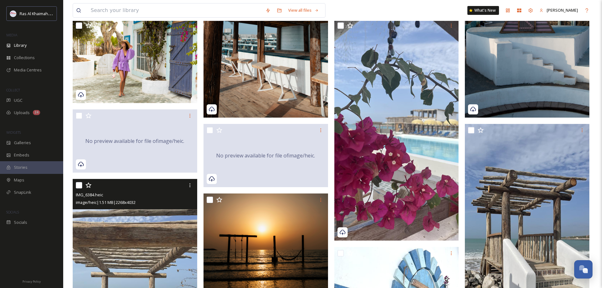
scroll to position [100, 0]
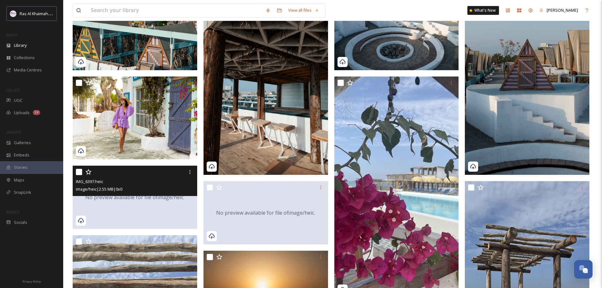
click at [147, 194] on div "IMG_6397.heic image/heic | 2.55 MB | 0 x 0" at bounding box center [135, 181] width 124 height 30
click at [153, 203] on div "No preview available for file of image/heic ." at bounding box center [135, 197] width 124 height 63
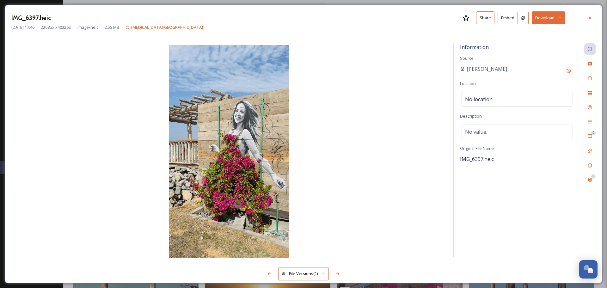
click at [590, 19] on icon at bounding box center [589, 17] width 5 height 5
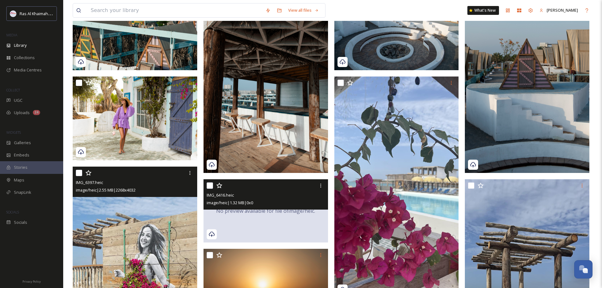
click at [231, 215] on div "No preview available for file of image/heic ." at bounding box center [265, 210] width 124 height 63
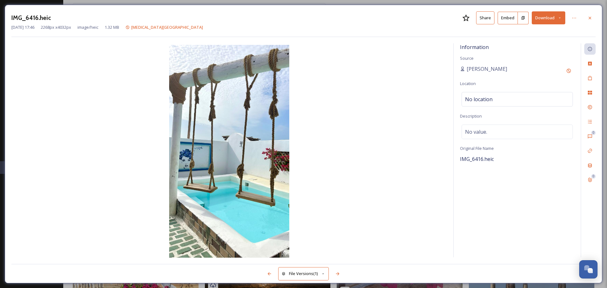
click at [589, 15] on icon at bounding box center [589, 17] width 5 height 5
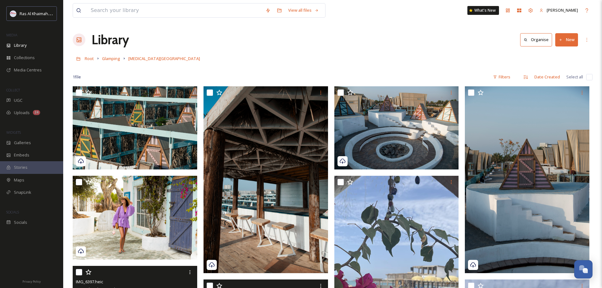
click at [109, 57] on span "Glamping" at bounding box center [111, 59] width 18 height 6
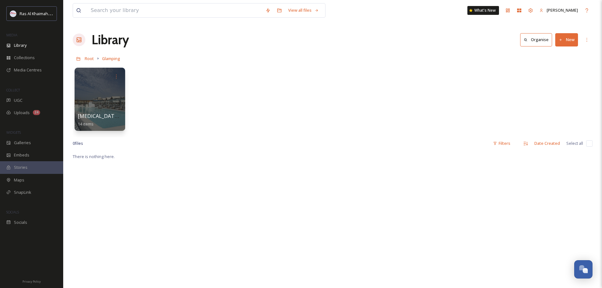
click at [568, 41] on button "New" at bounding box center [566, 39] width 23 height 13
click at [257, 124] on div "Banan Beach 14 items" at bounding box center [333, 100] width 520 height 73
click at [569, 34] on button "New" at bounding box center [566, 39] width 23 height 13
click at [553, 81] on div "Folder" at bounding box center [560, 79] width 36 height 12
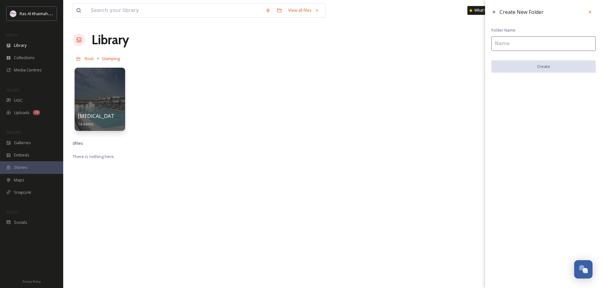
click at [499, 42] on input at bounding box center [543, 43] width 104 height 15
type input "BCEG"
click at [541, 67] on button "Create" at bounding box center [543, 66] width 104 height 13
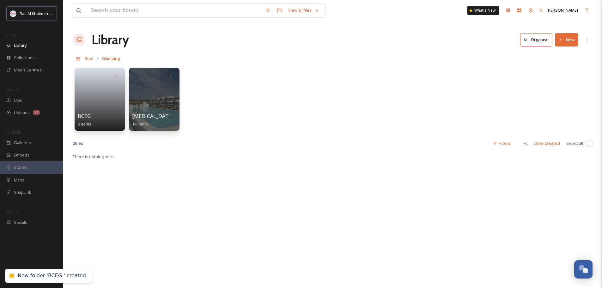
click at [88, 101] on link at bounding box center [100, 97] width 44 height 30
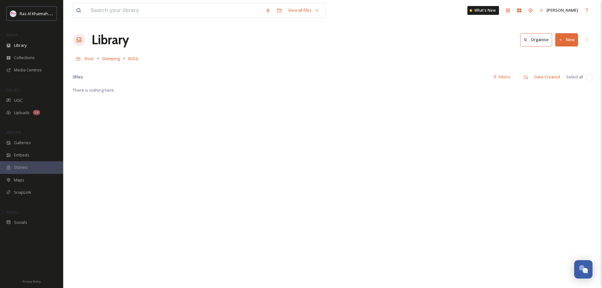
click at [142, 106] on div "There is nothing here." at bounding box center [333, 230] width 520 height 288
click at [586, 38] on icon at bounding box center [586, 39] width 5 height 5
click at [512, 104] on div "There is nothing here." at bounding box center [333, 230] width 520 height 288
drag, startPoint x: 169, startPoint y: 131, endPoint x: 76, endPoint y: 117, distance: 94.3
click at [169, 131] on div "There is nothing here." at bounding box center [333, 230] width 520 height 288
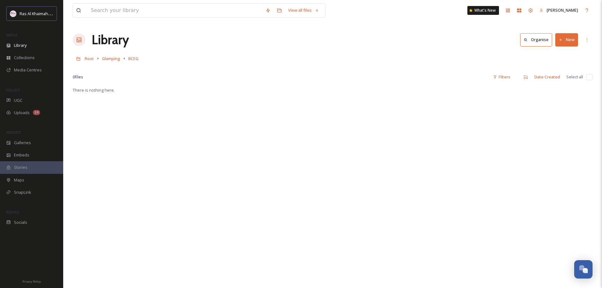
click at [69, 115] on div "View all files What's New Gehan Sidky Library Organise New Root Glamping BCEG Y…" at bounding box center [332, 187] width 539 height 374
click at [89, 80] on div "0 file s Filters Date Created Select all" at bounding box center [333, 77] width 520 height 12
click at [88, 90] on span "There is nothing here." at bounding box center [94, 90] width 42 height 6
click at [88, 92] on span "There is nothing here." at bounding box center [94, 90] width 42 height 6
click at [521, 11] on icon at bounding box center [519, 11] width 4 height 4
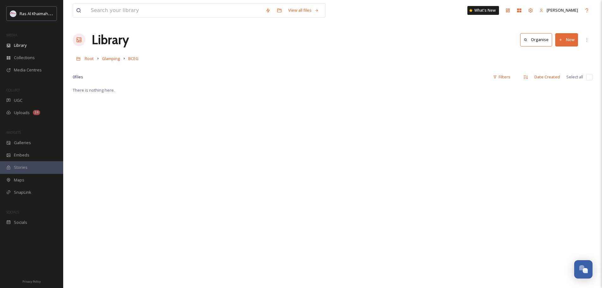
click at [567, 41] on button "New" at bounding box center [566, 39] width 23 height 13
click at [564, 55] on span "File Upload" at bounding box center [563, 55] width 21 height 6
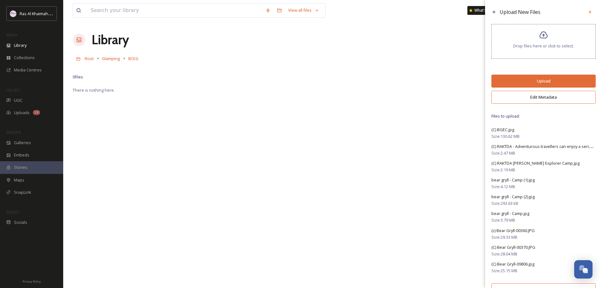
click at [546, 82] on button "Upload" at bounding box center [543, 81] width 104 height 13
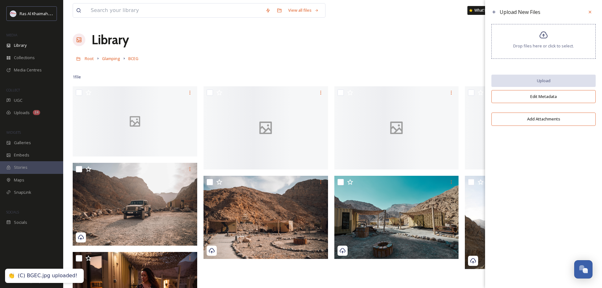
click at [113, 57] on span "Glamping" at bounding box center [111, 59] width 18 height 6
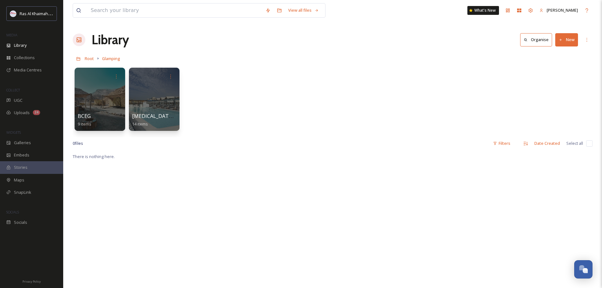
drag, startPoint x: 229, startPoint y: 101, endPoint x: 567, endPoint y: 37, distance: 343.2
click at [567, 37] on button "New" at bounding box center [566, 39] width 23 height 13
click at [560, 79] on span "Folder" at bounding box center [559, 79] width 12 height 6
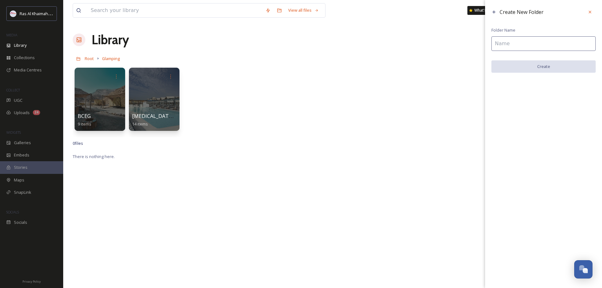
click at [529, 46] on input at bounding box center [543, 43] width 104 height 15
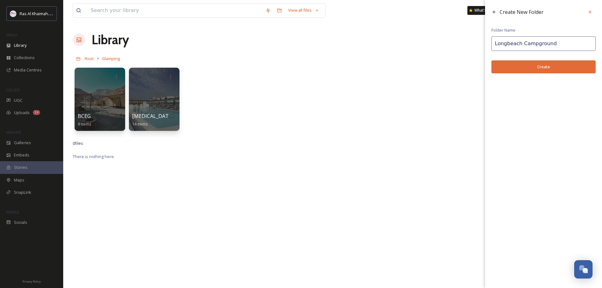
type input "Longbeach Campground"
click at [531, 65] on button "Create" at bounding box center [543, 66] width 104 height 13
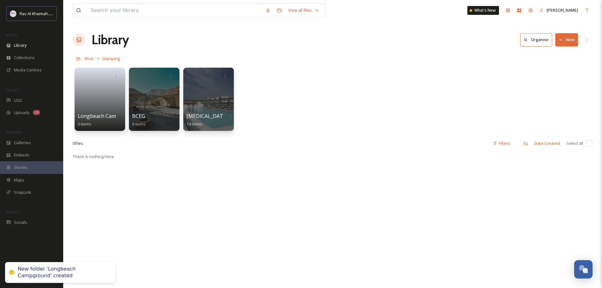
click at [97, 100] on link at bounding box center [100, 97] width 44 height 30
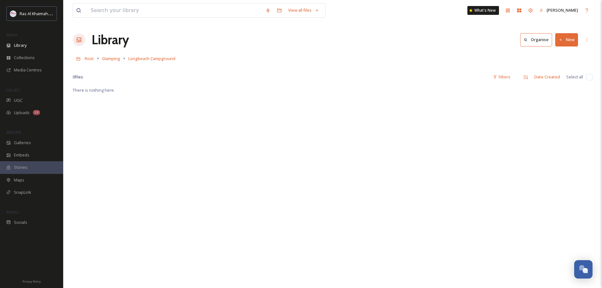
scroll to position [5, 0]
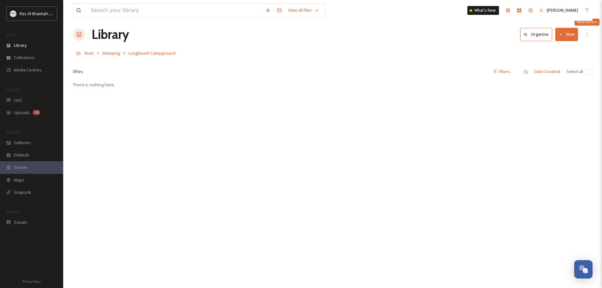
click at [588, 33] on icon at bounding box center [586, 34] width 5 height 5
click at [566, 30] on button "New" at bounding box center [566, 34] width 23 height 13
click at [560, 49] on span "File Upload" at bounding box center [563, 49] width 21 height 6
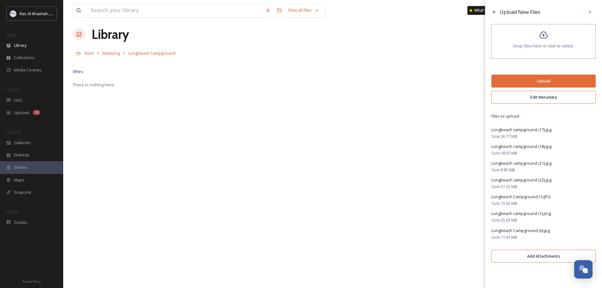
click at [541, 82] on button "Upload" at bounding box center [543, 81] width 104 height 13
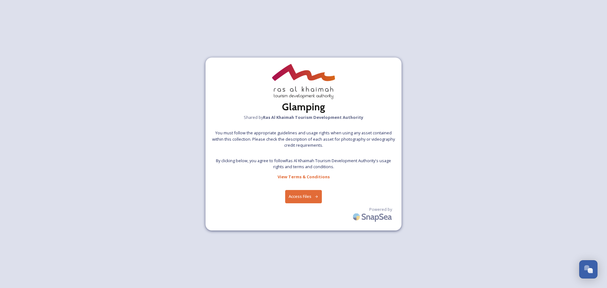
click at [304, 197] on button "Access Files" at bounding box center [303, 196] width 37 height 13
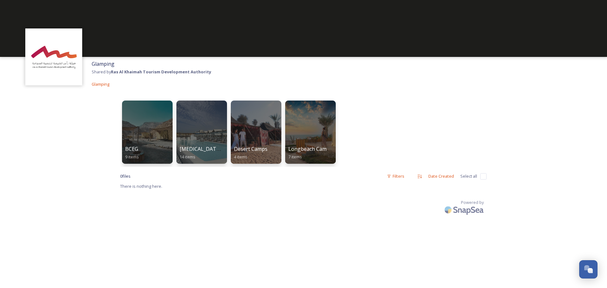
click at [144, 141] on div at bounding box center [147, 131] width 51 height 63
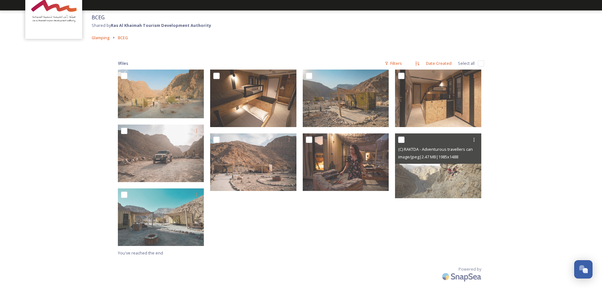
scroll to position [48, 0]
